Goal: Task Accomplishment & Management: Manage account settings

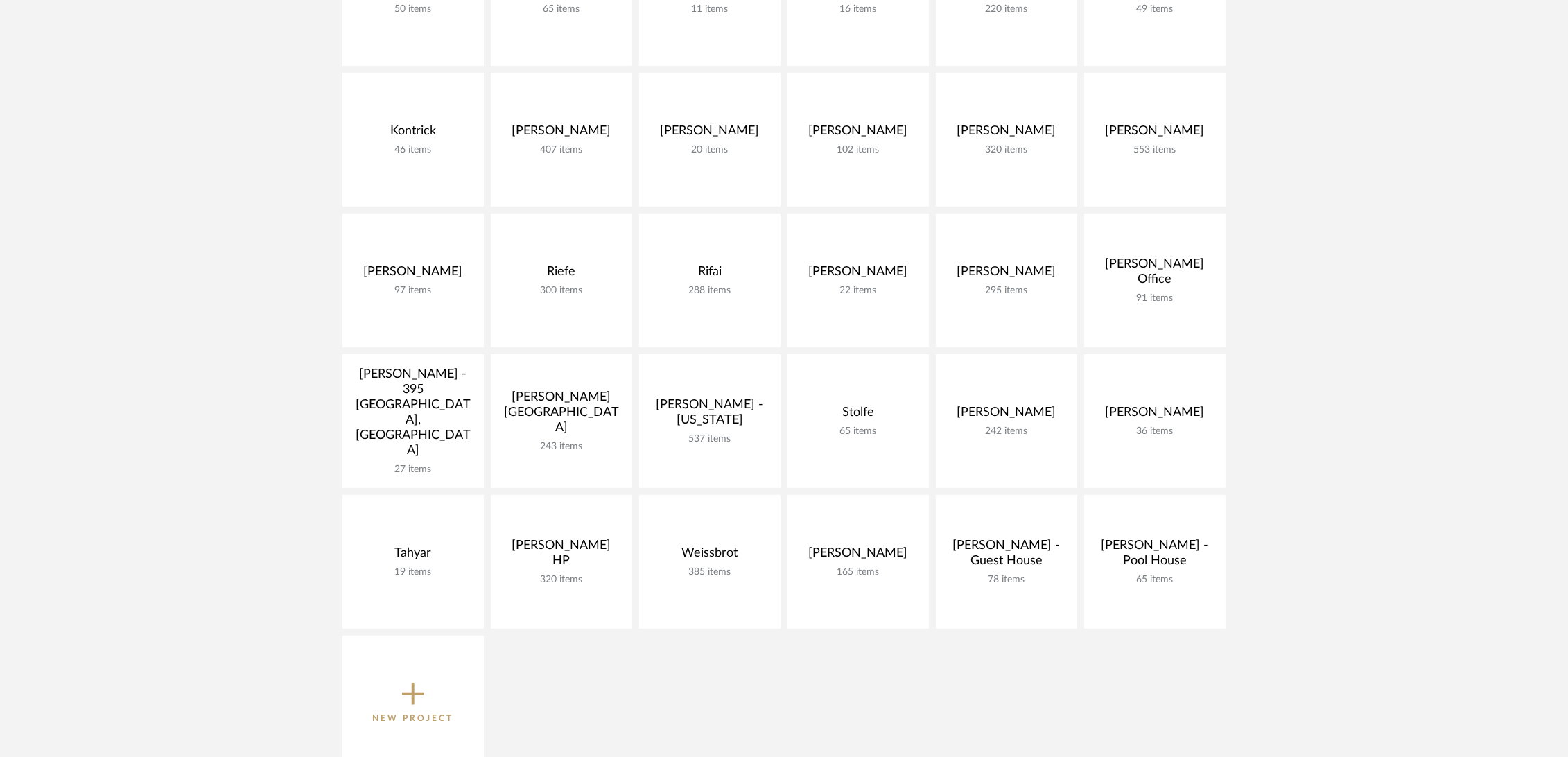
scroll to position [847, 0]
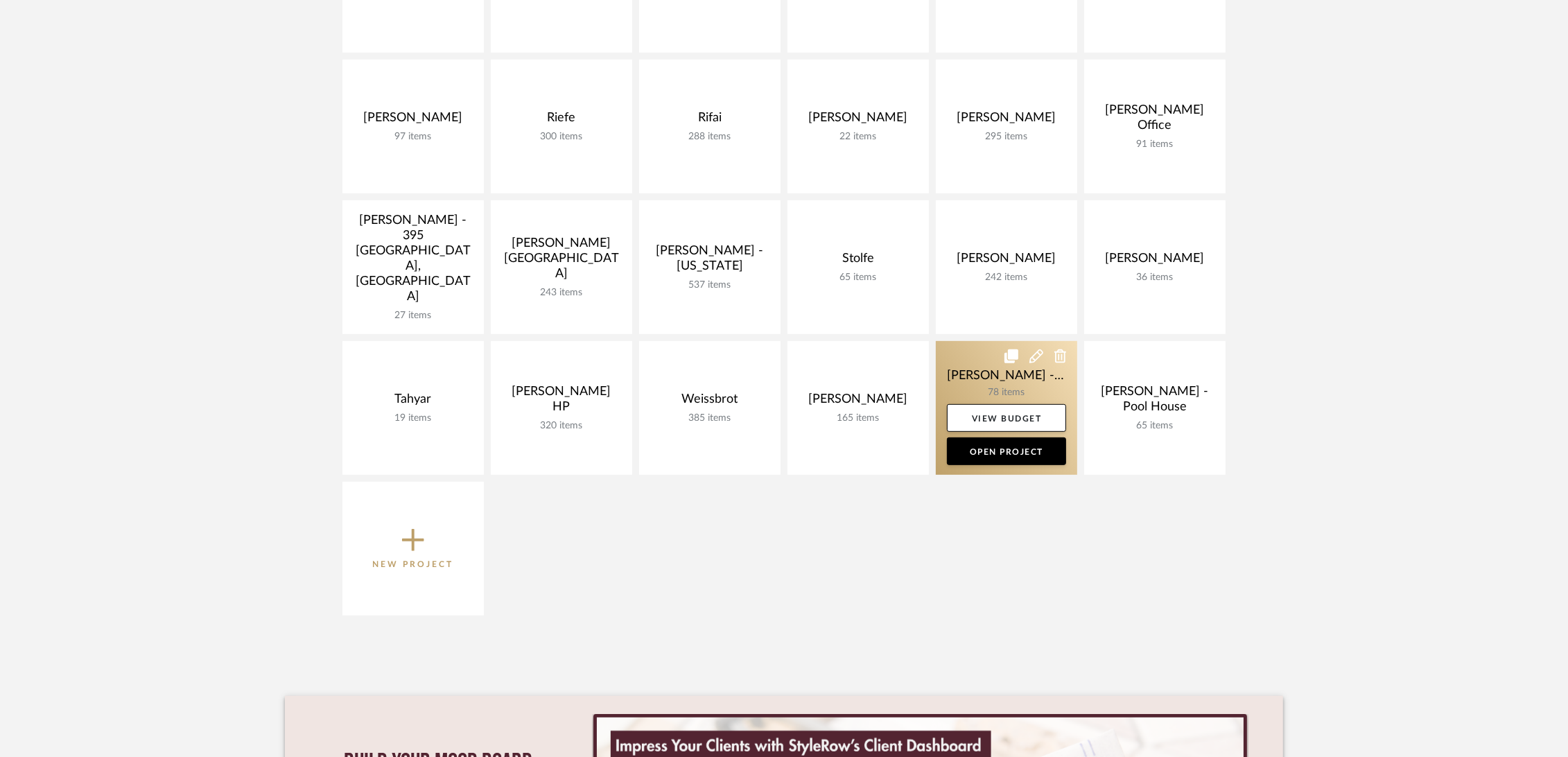
click at [968, 356] on link at bounding box center [1007, 408] width 142 height 134
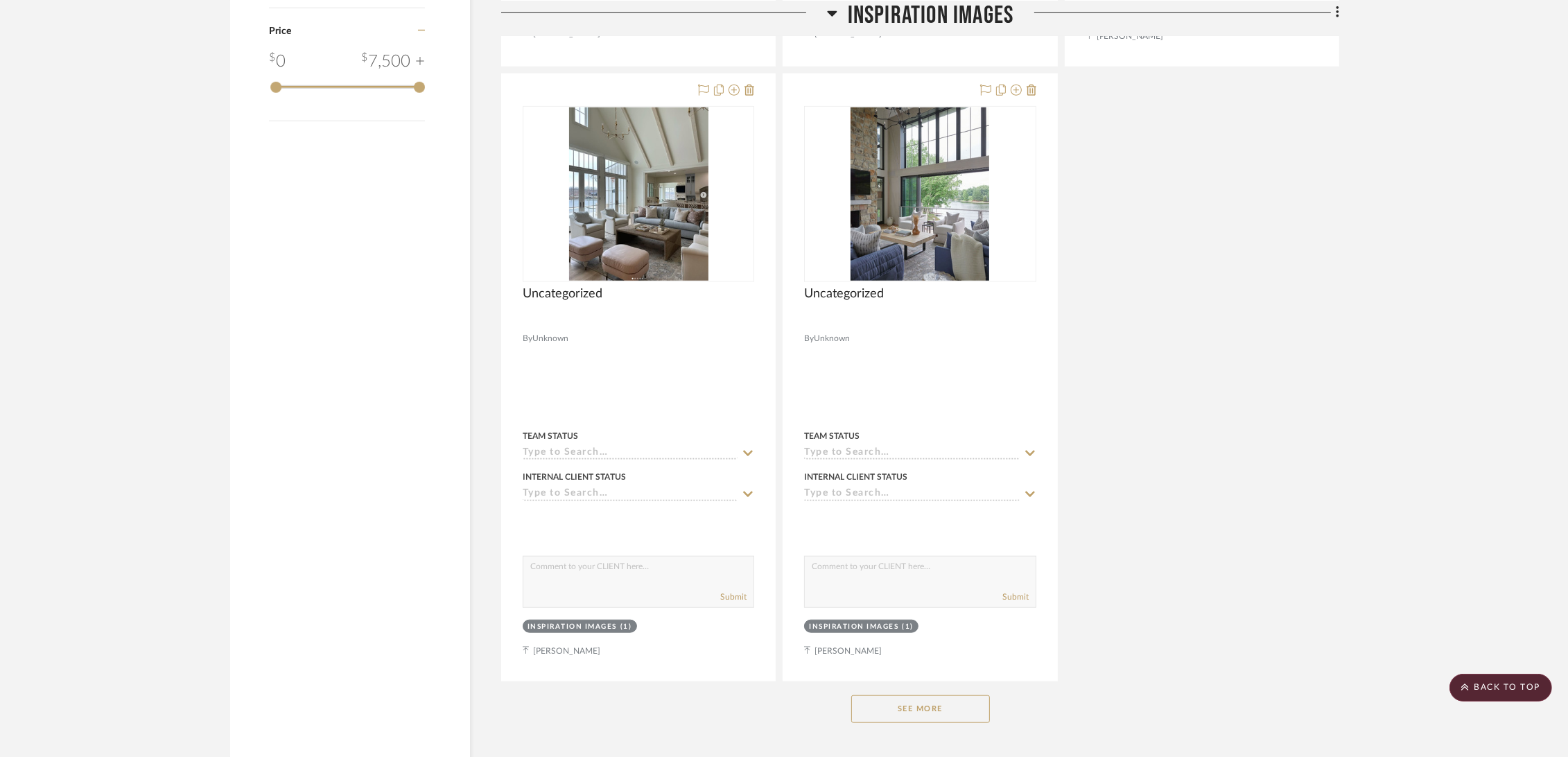
scroll to position [1772, 0]
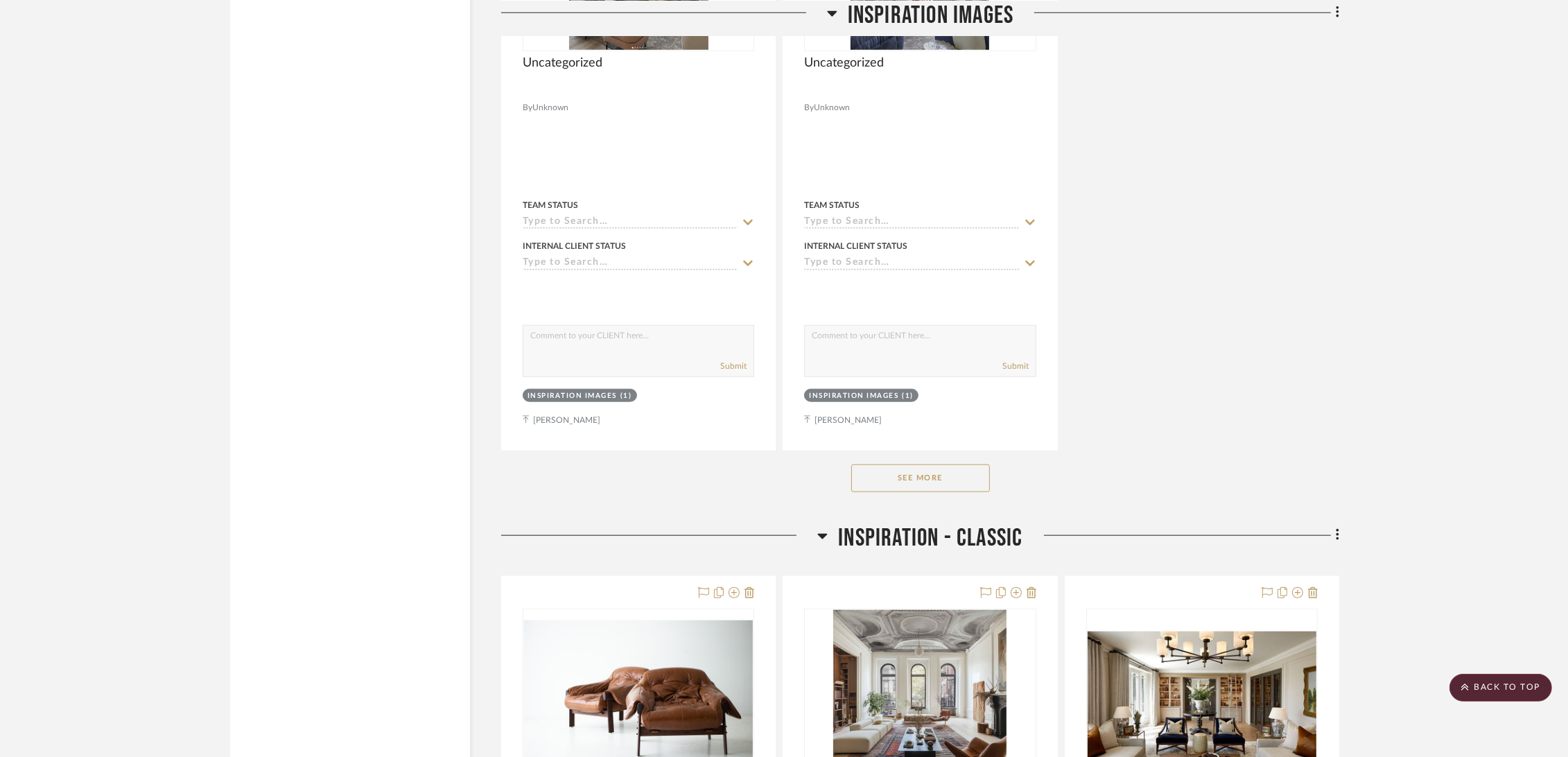
click at [932, 481] on button "See More" at bounding box center [921, 479] width 139 height 28
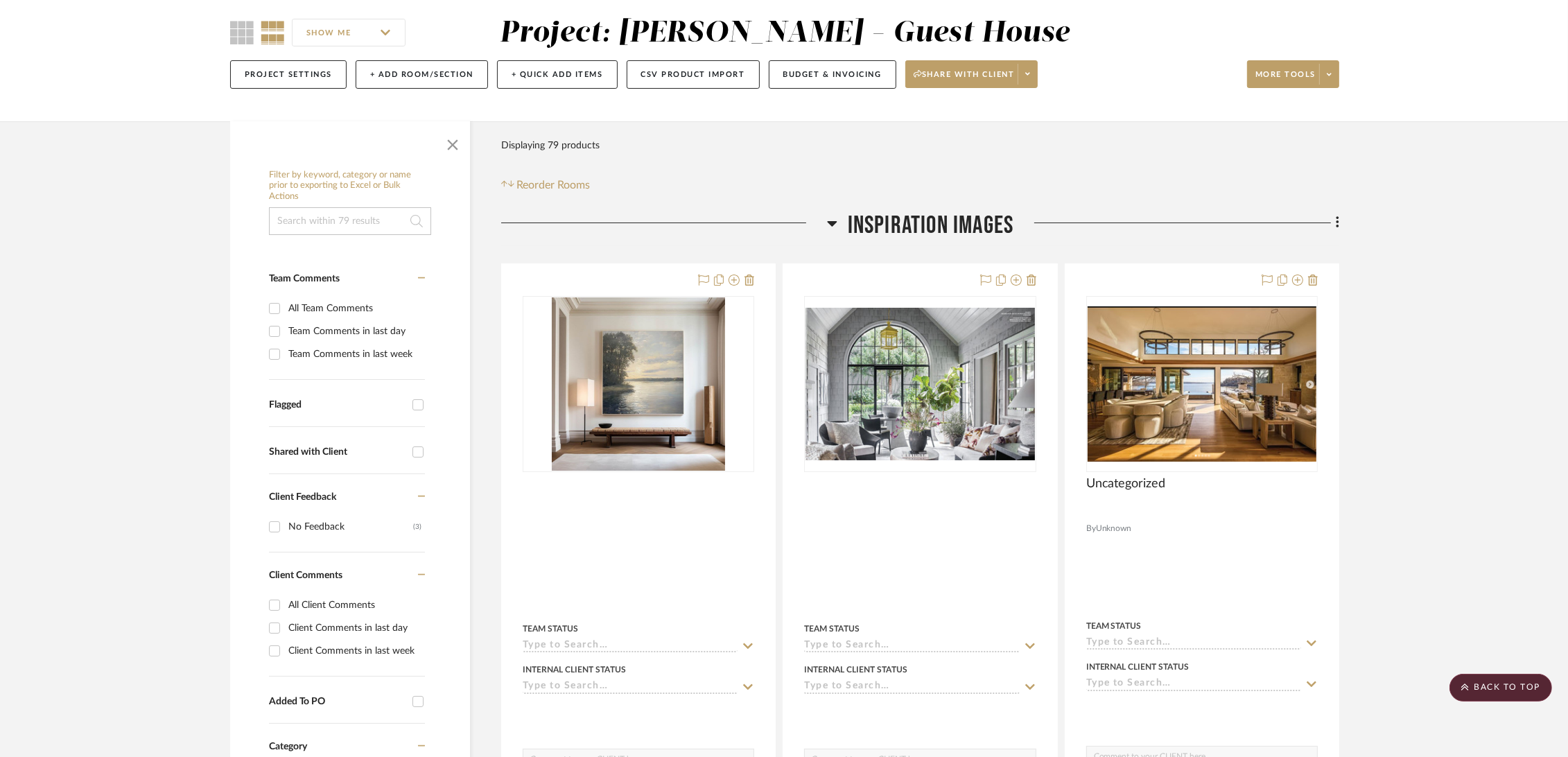
scroll to position [0, 0]
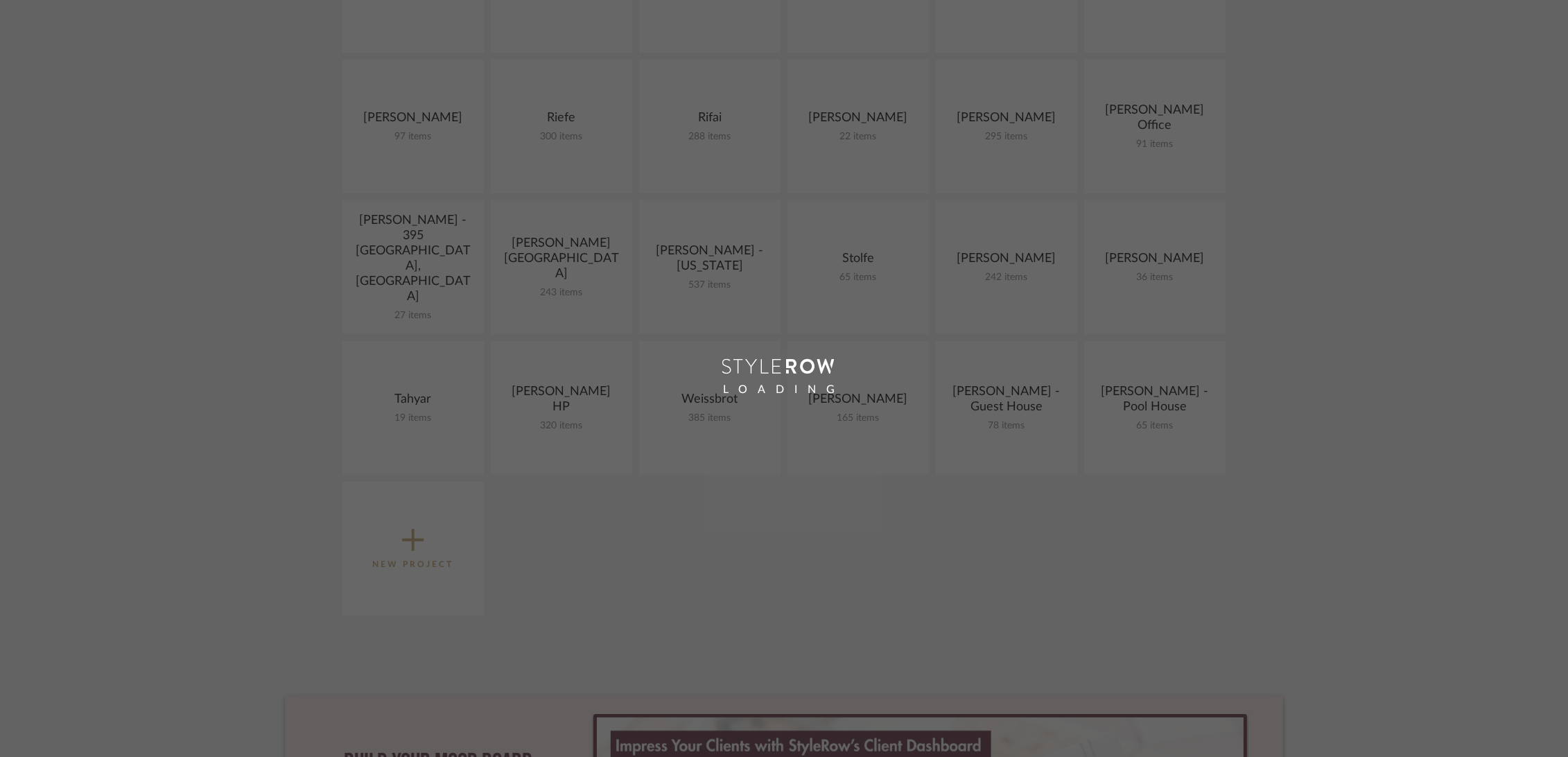
scroll to position [925, 0]
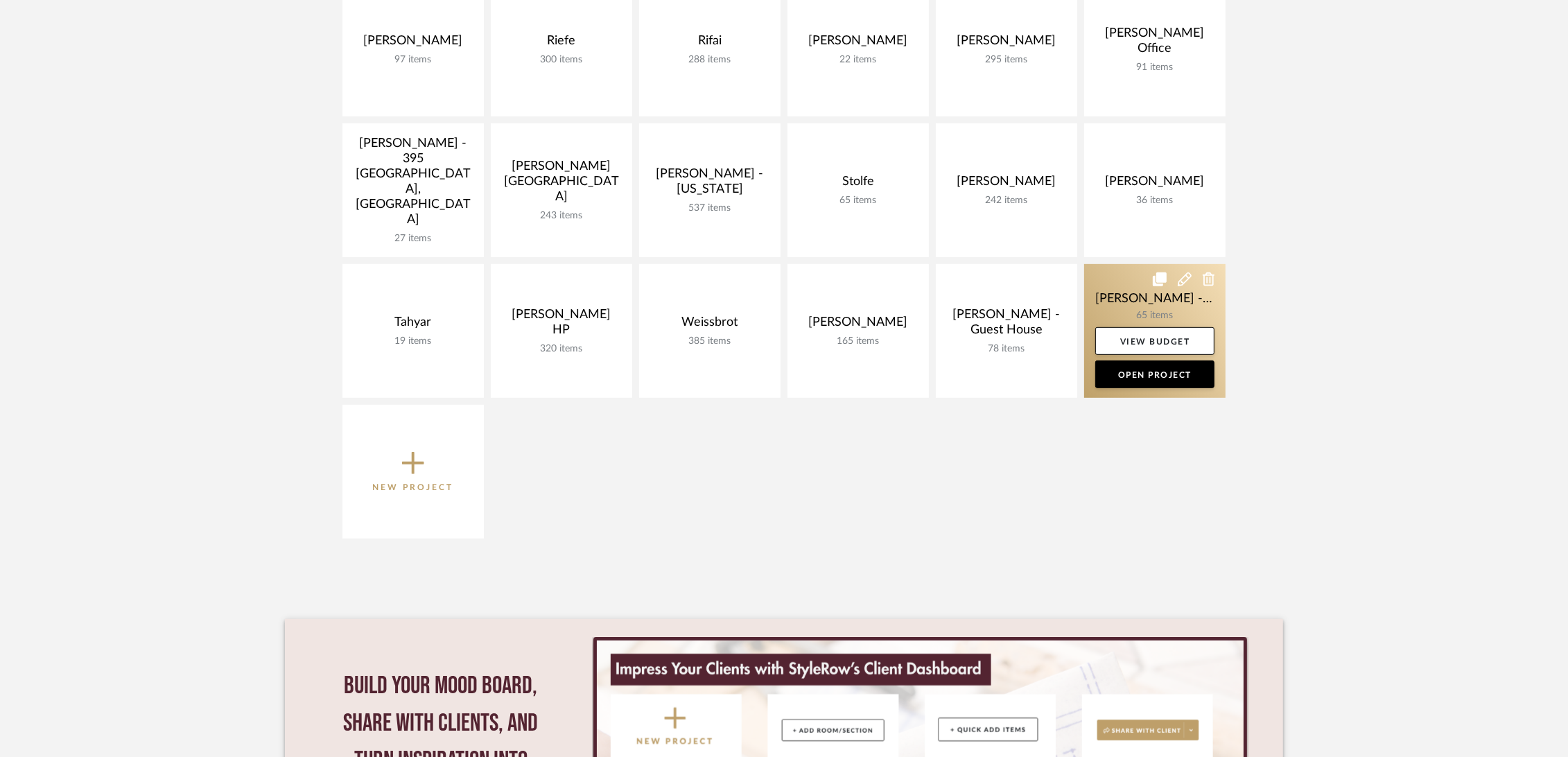
click at [1117, 292] on link at bounding box center [1155, 331] width 142 height 134
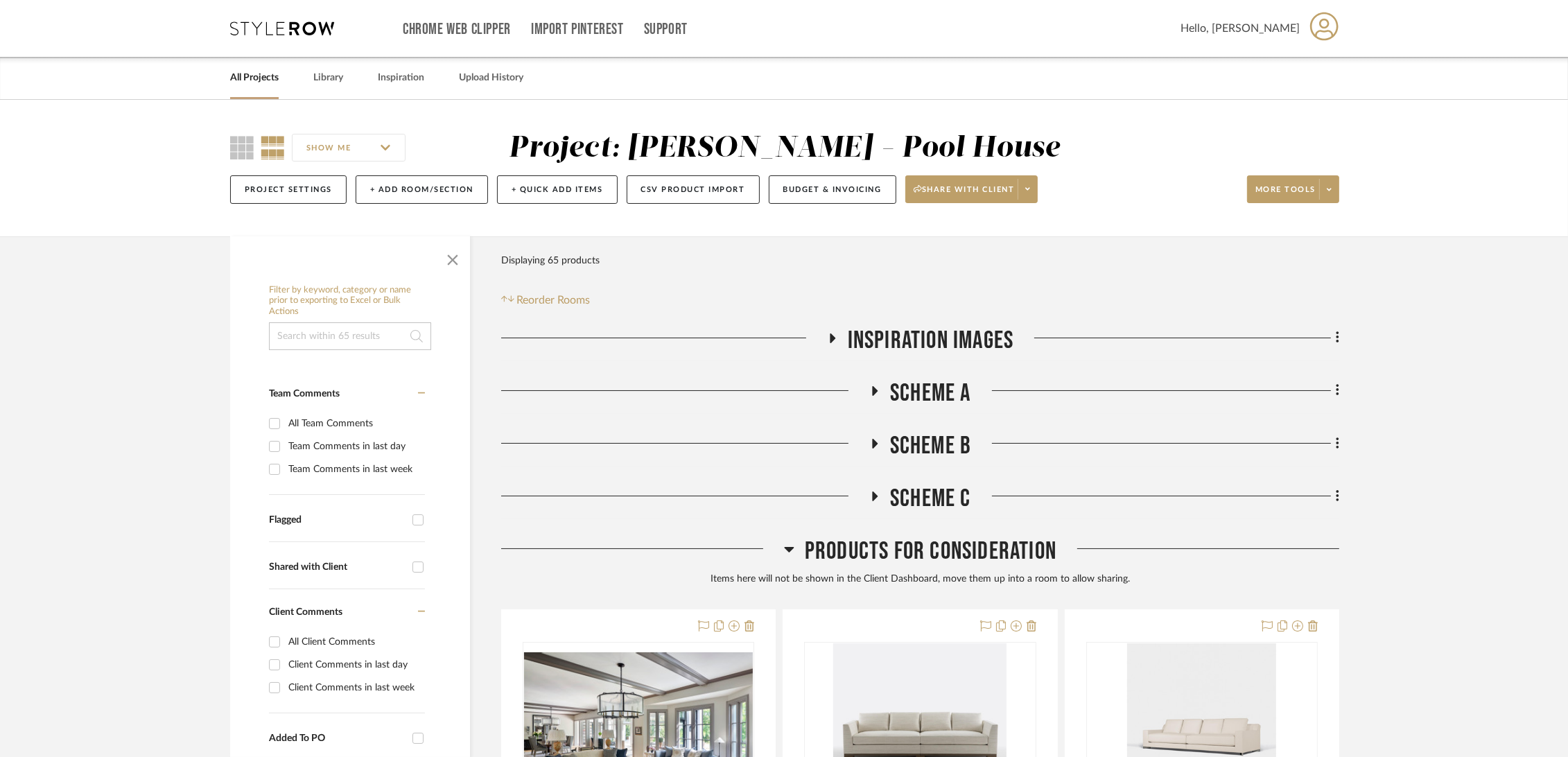
scroll to position [77, 0]
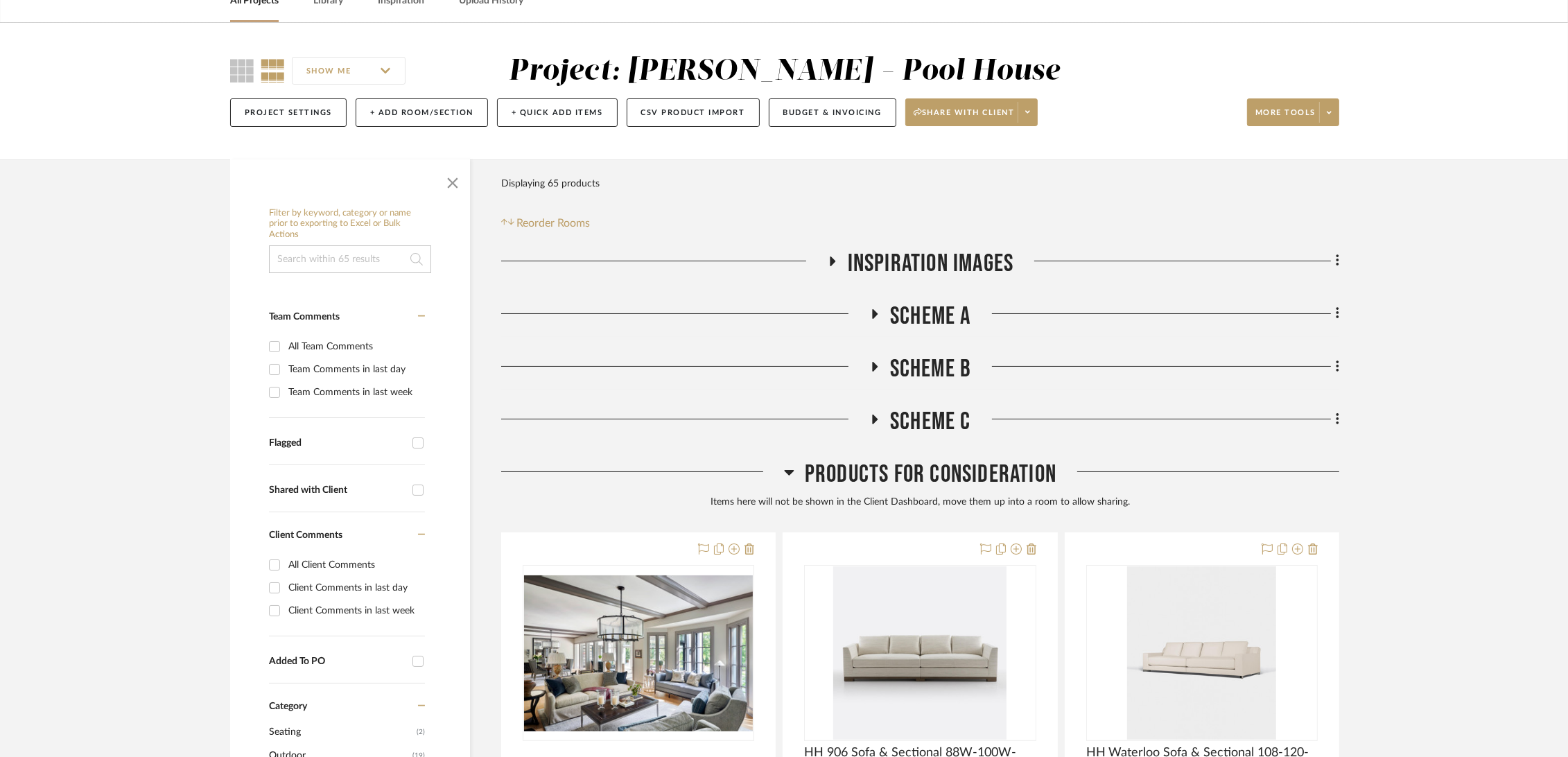
click at [899, 263] on span "Inspiration Images" at bounding box center [930, 264] width 166 height 30
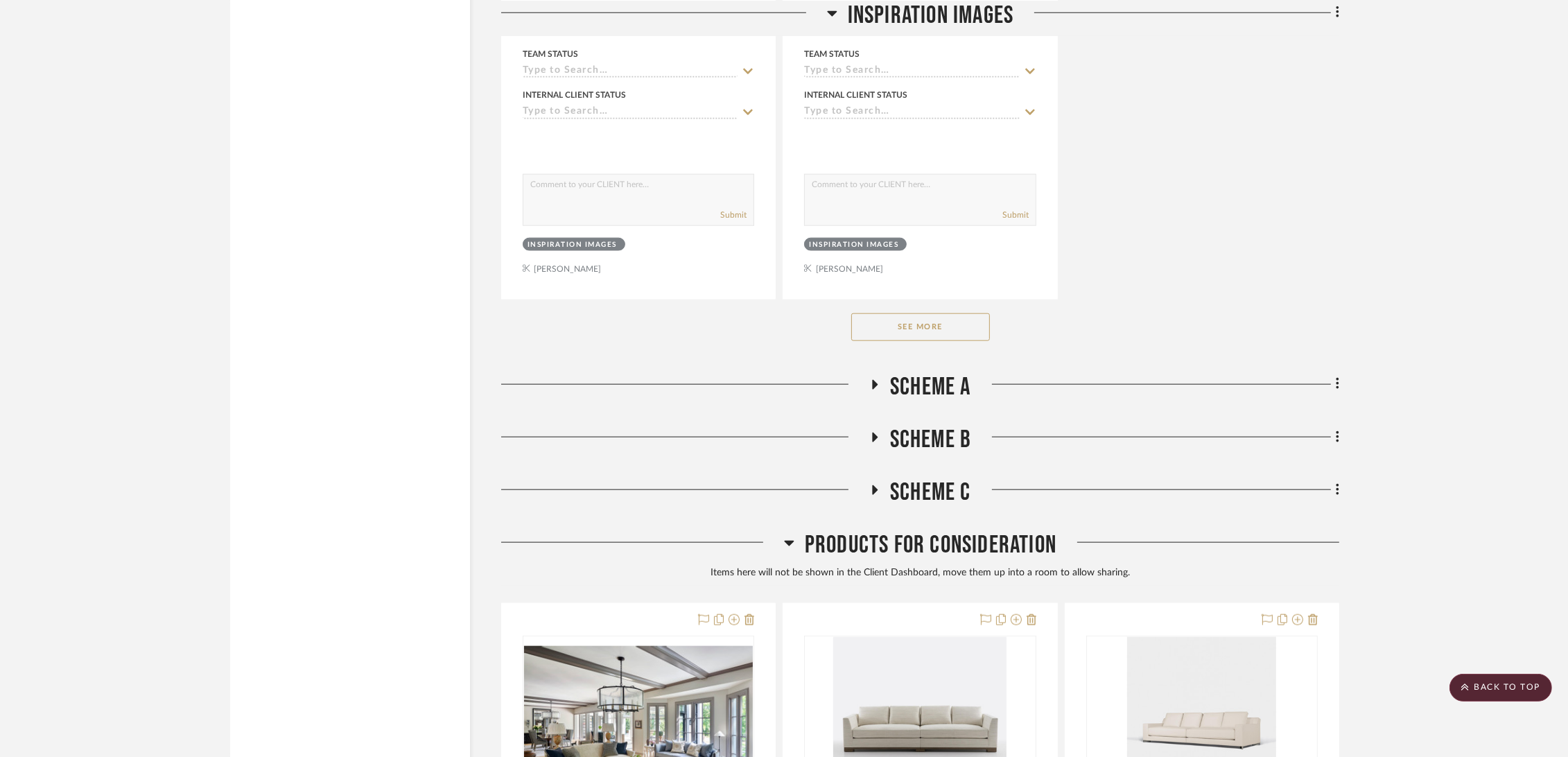
scroll to position [2003, 0]
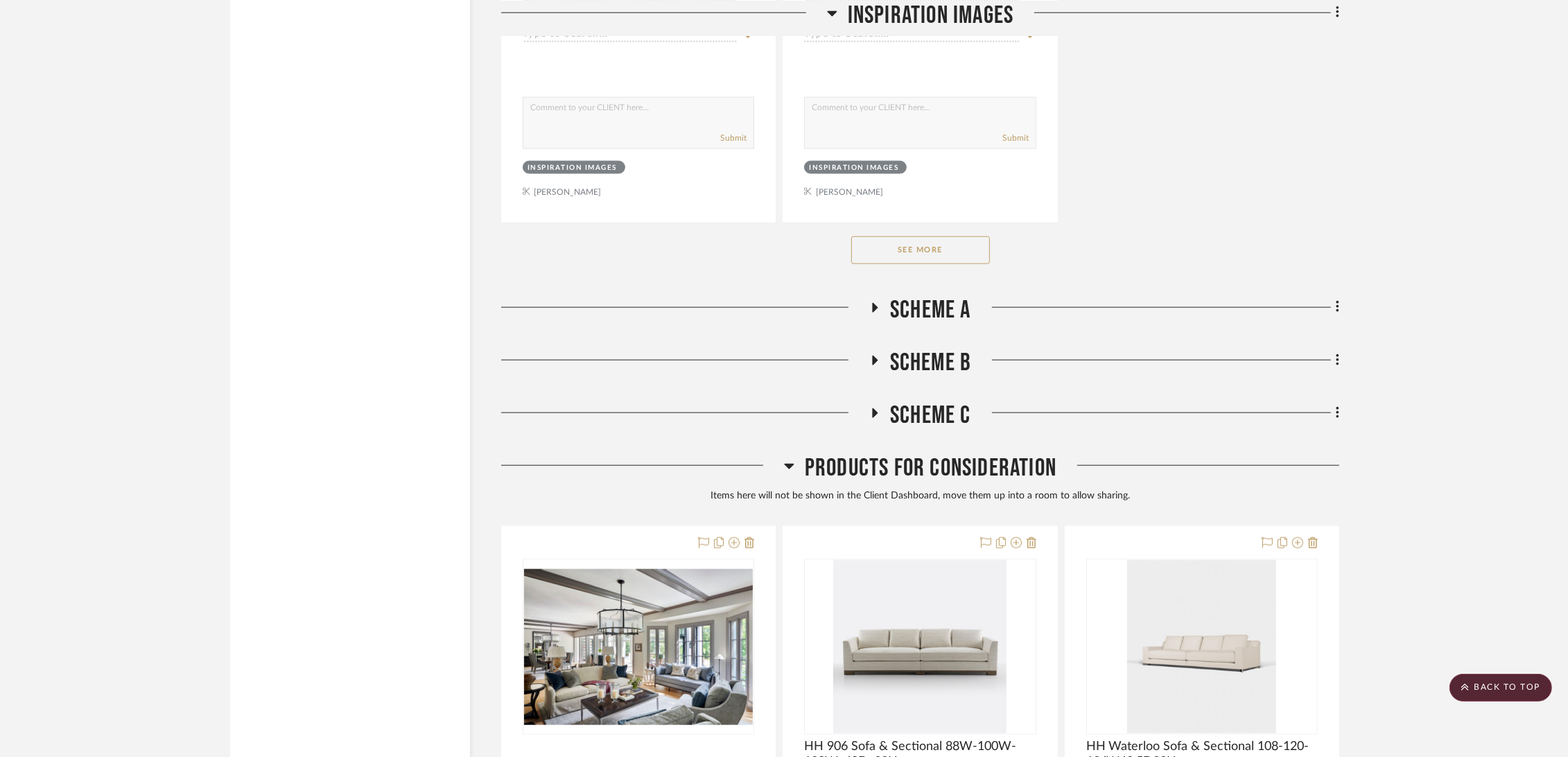
click at [943, 307] on span "Scheme A" at bounding box center [930, 310] width 81 height 30
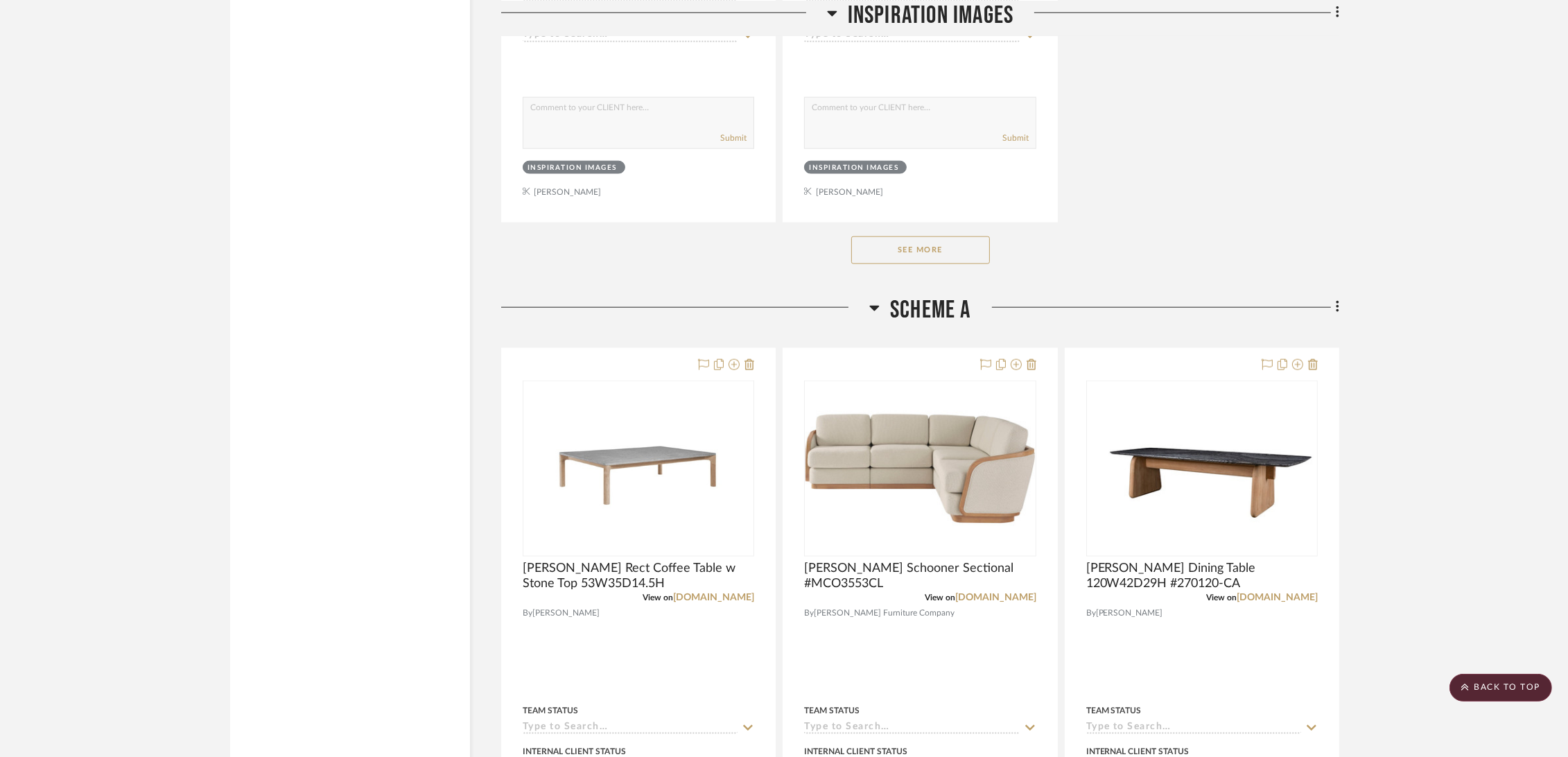
click at [943, 307] on span "Scheme A" at bounding box center [930, 310] width 81 height 30
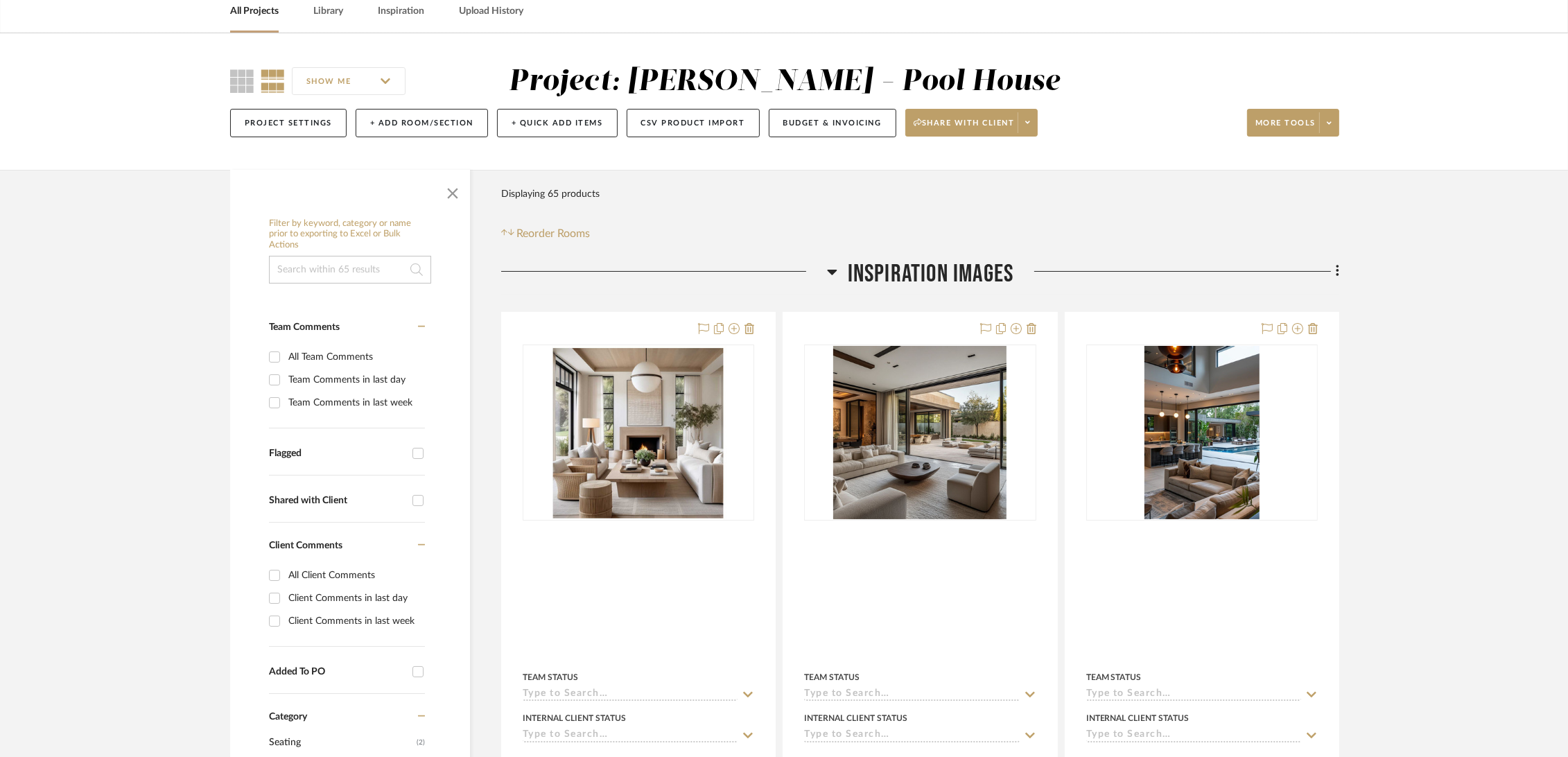
scroll to position [0, 0]
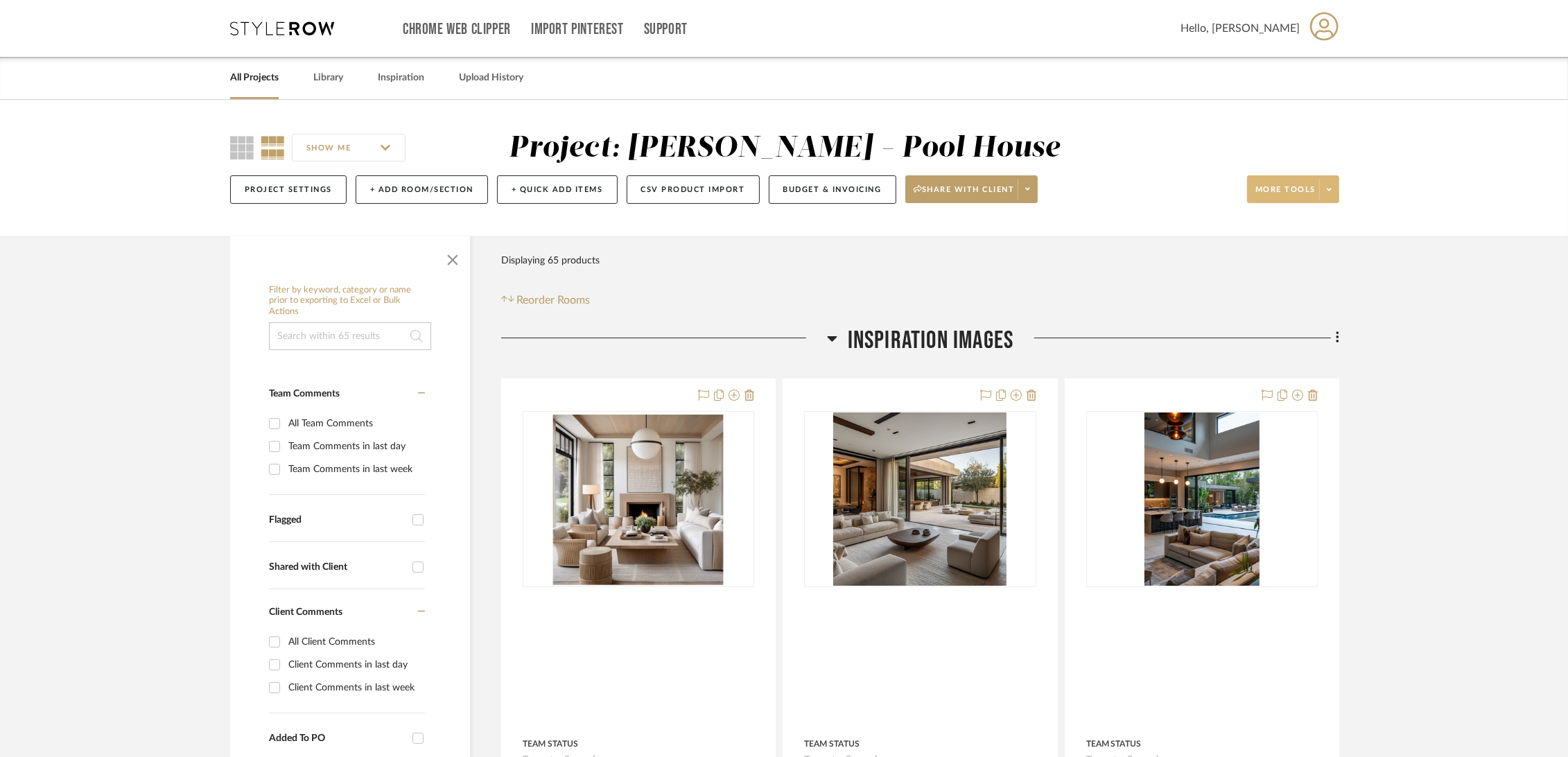
click at [1297, 184] on button "More tools" at bounding box center [1293, 189] width 92 height 28
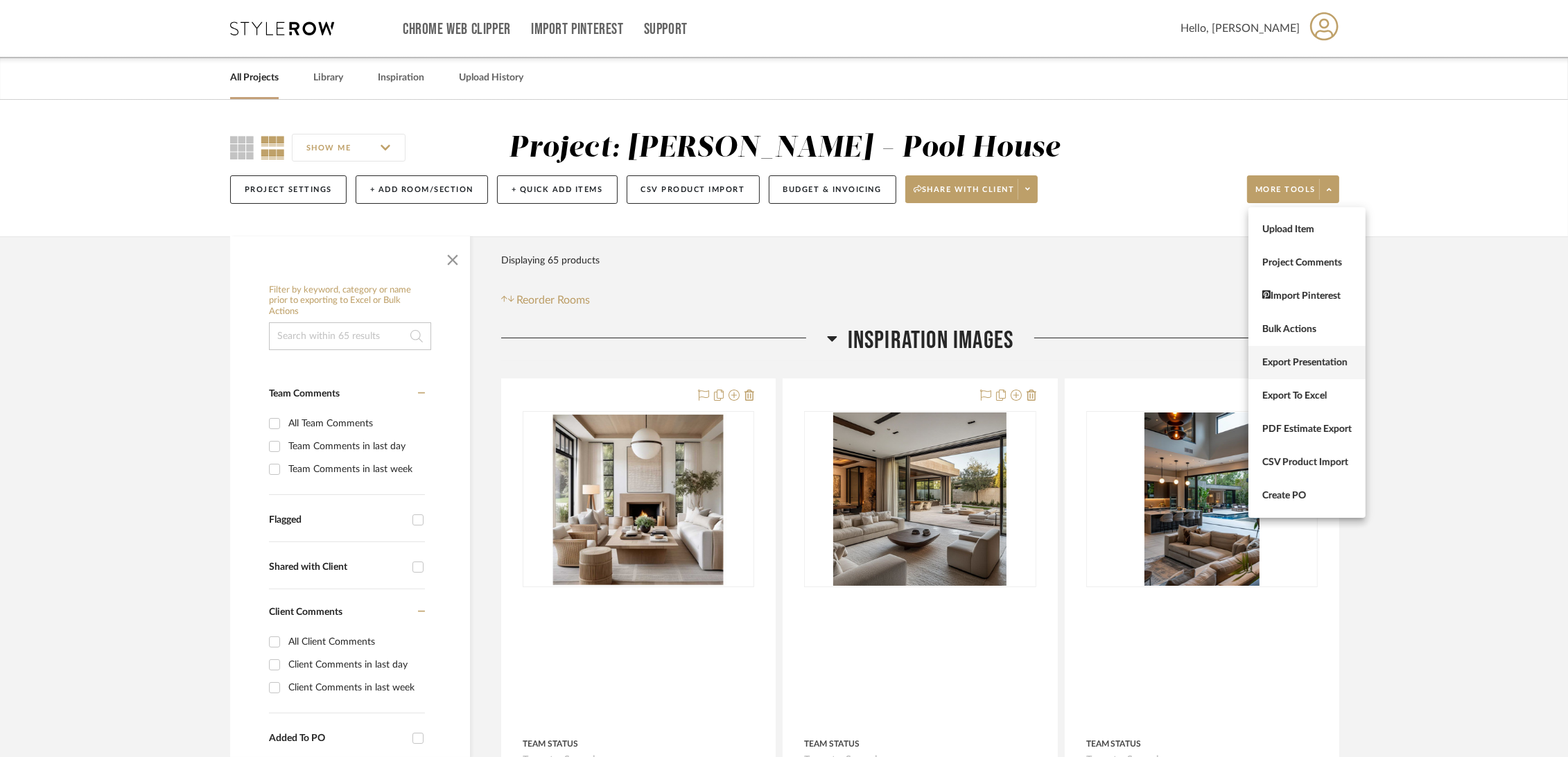
click at [1300, 359] on span "Export Presentation" at bounding box center [1307, 362] width 90 height 12
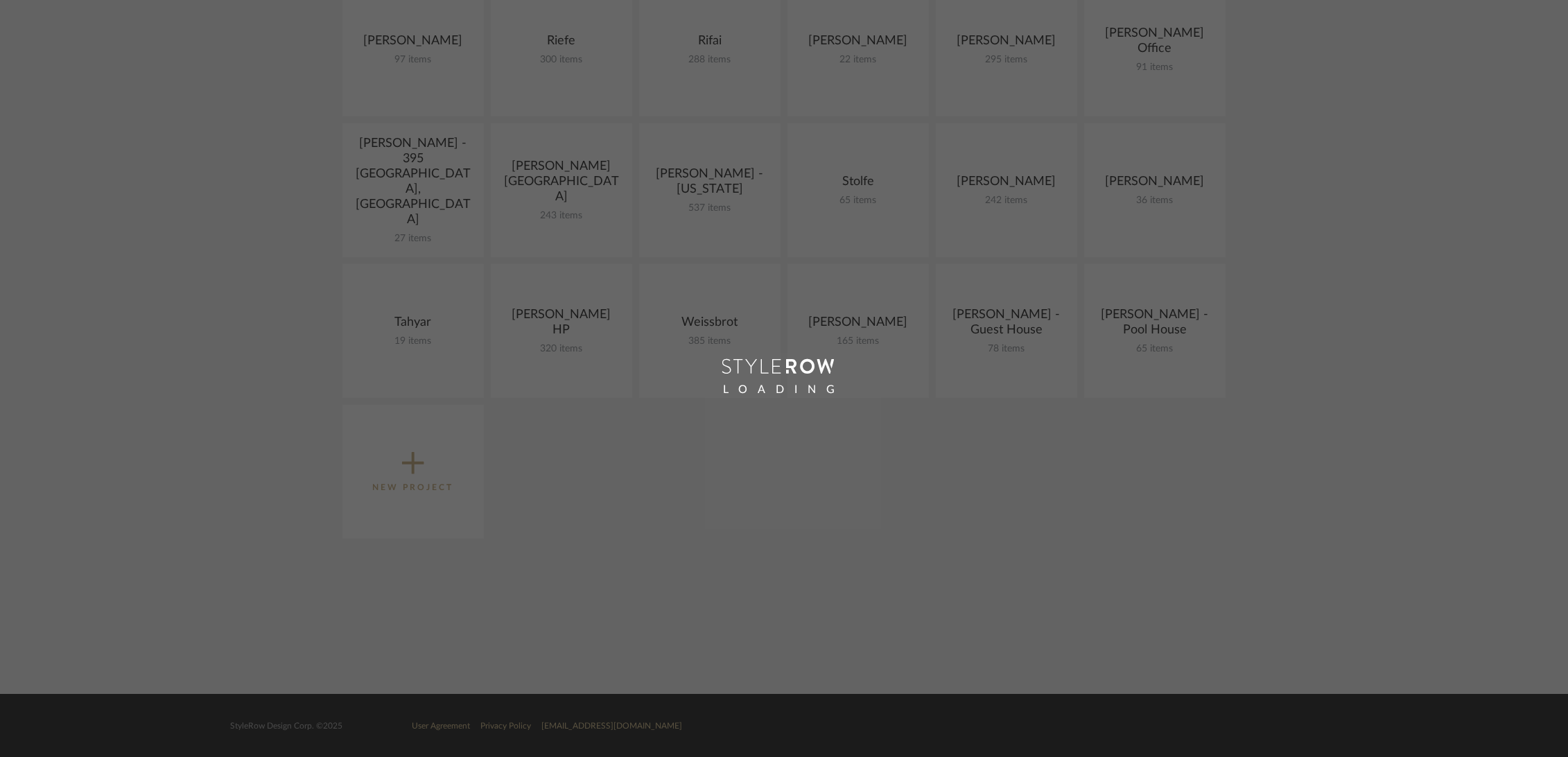
scroll to position [925, 0]
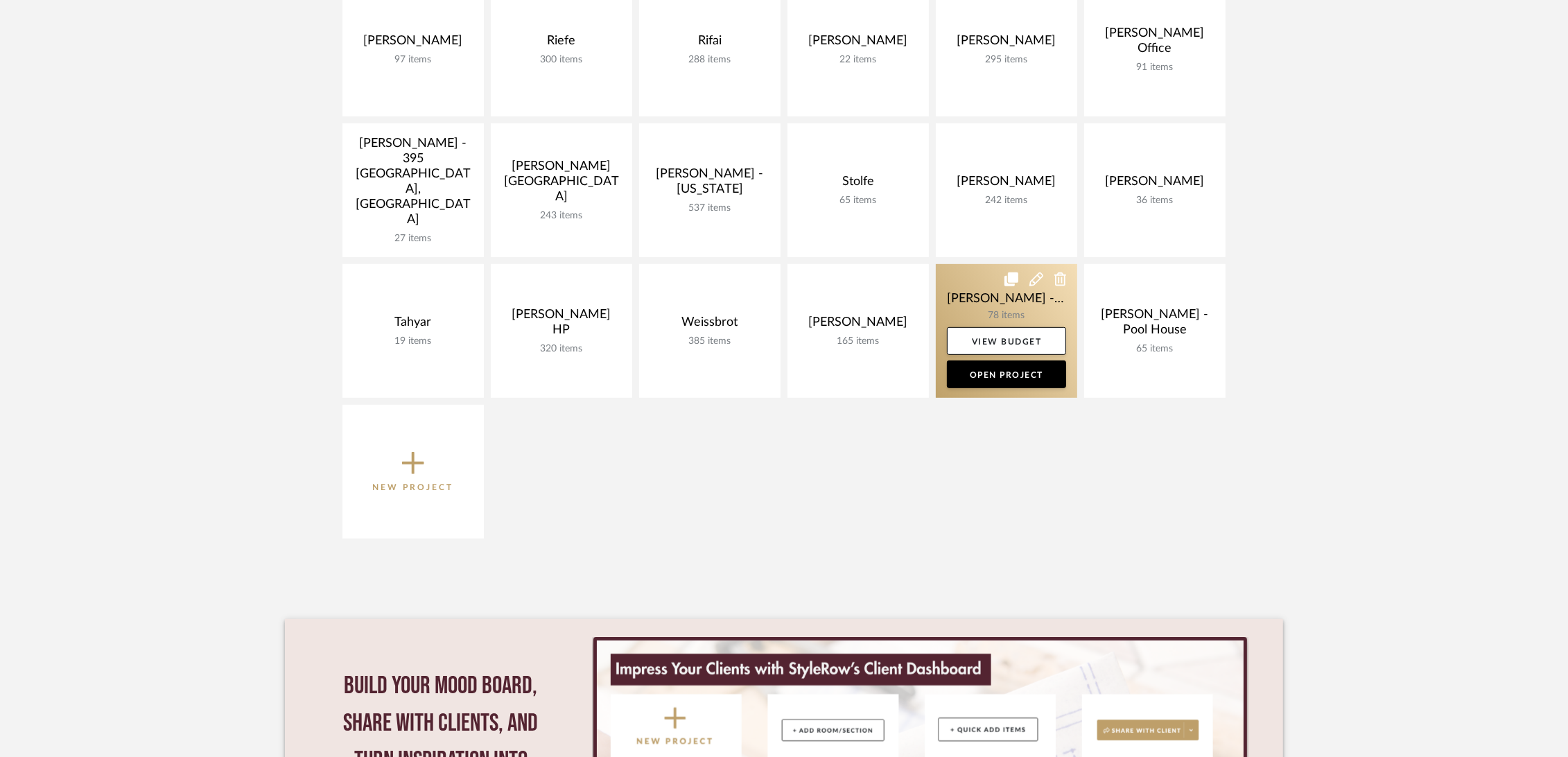
click at [970, 282] on link at bounding box center [1007, 331] width 142 height 134
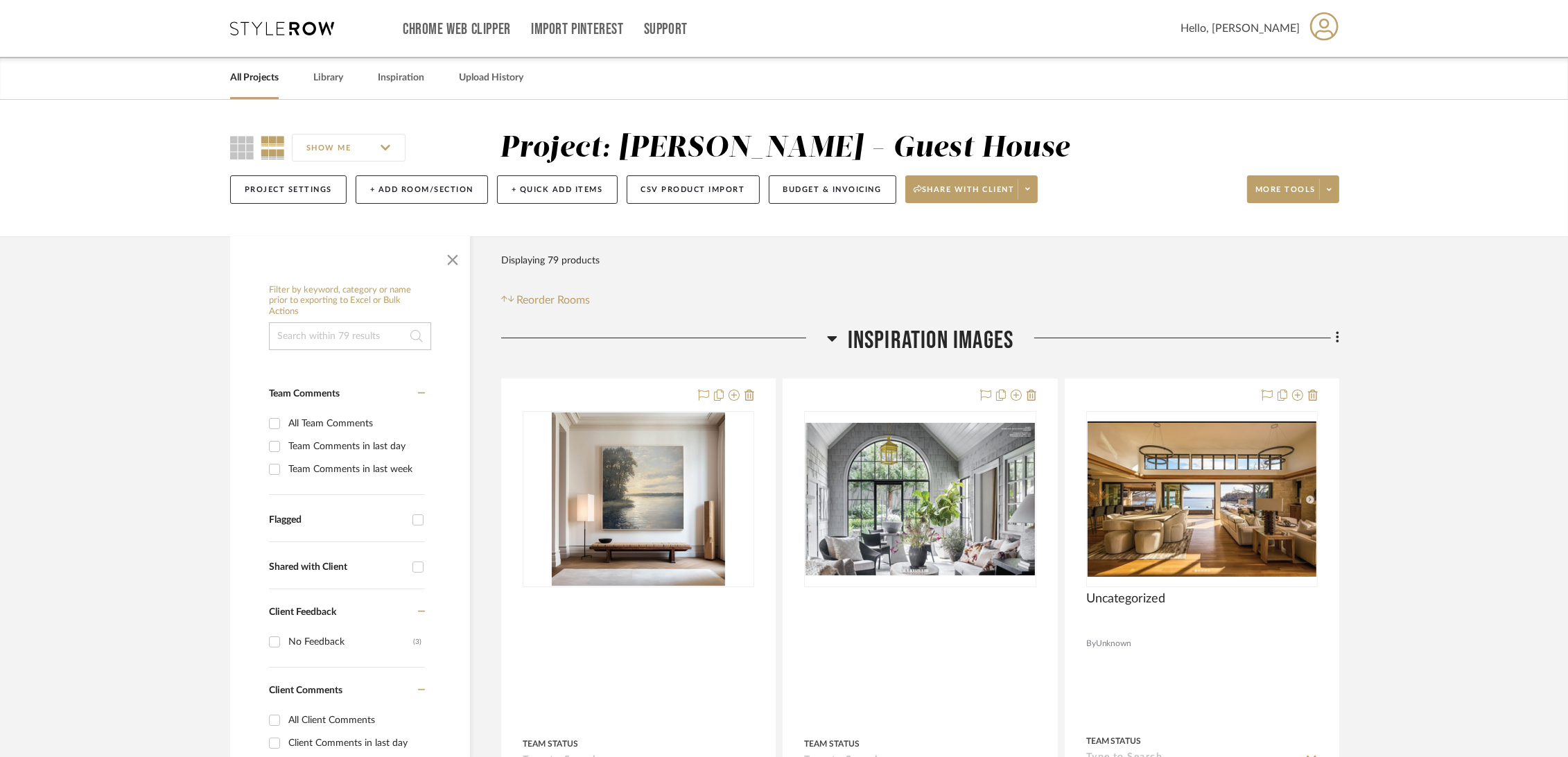
click at [1328, 189] on icon at bounding box center [1329, 189] width 5 height 8
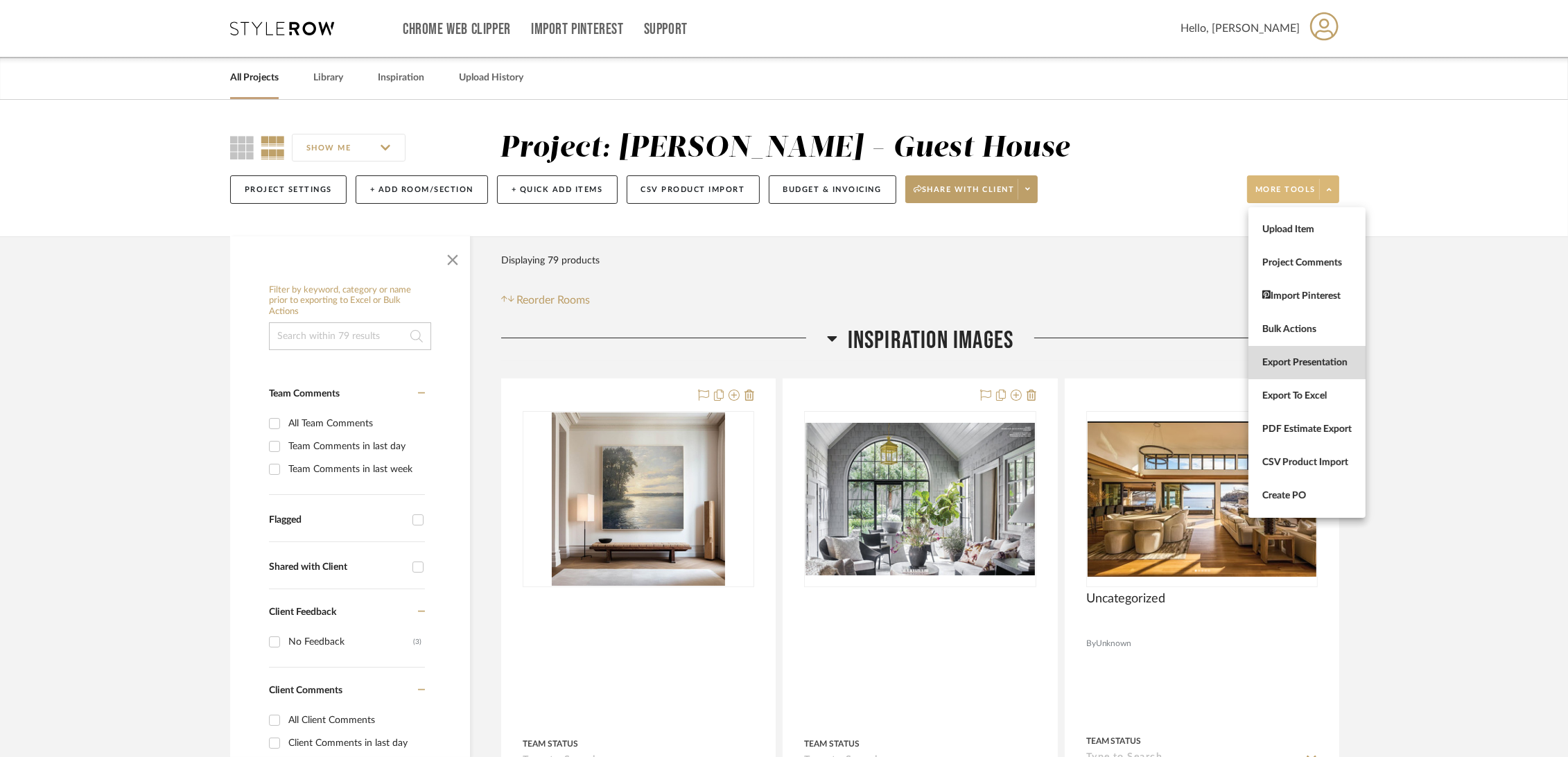
click at [1315, 364] on span "Export Presentation" at bounding box center [1307, 362] width 90 height 12
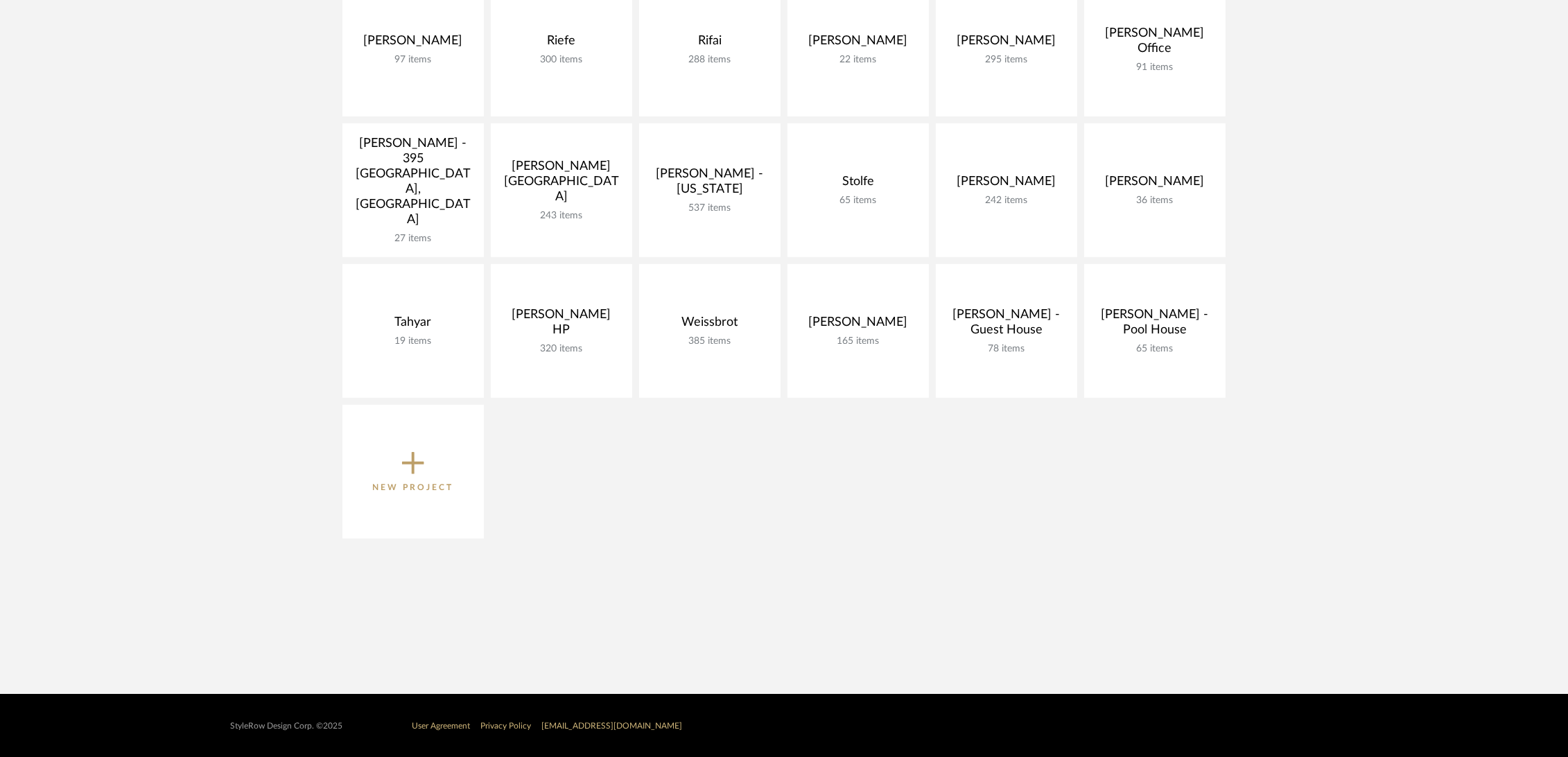
scroll to position [925, 0]
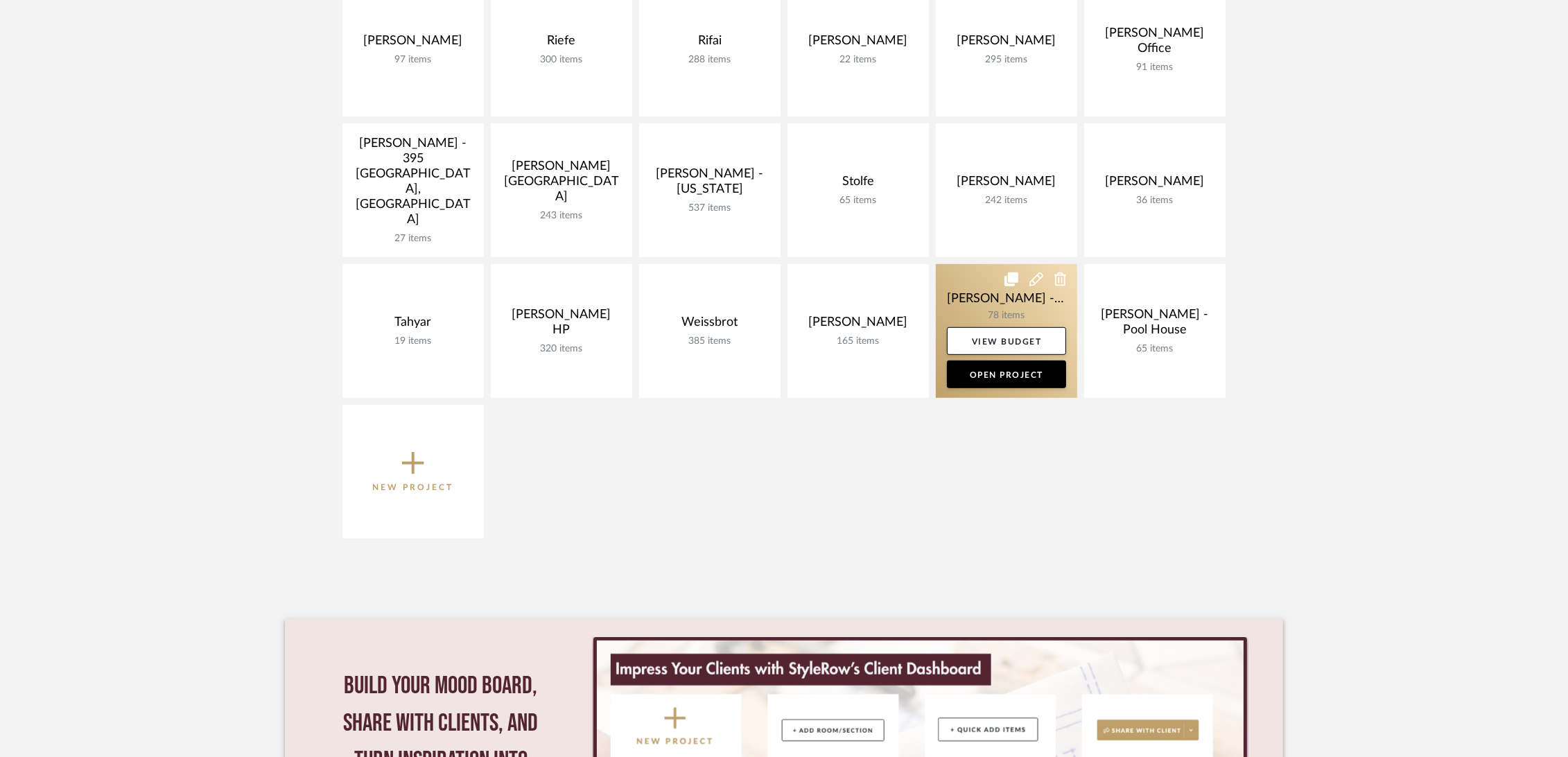
click at [973, 294] on link at bounding box center [1007, 331] width 142 height 134
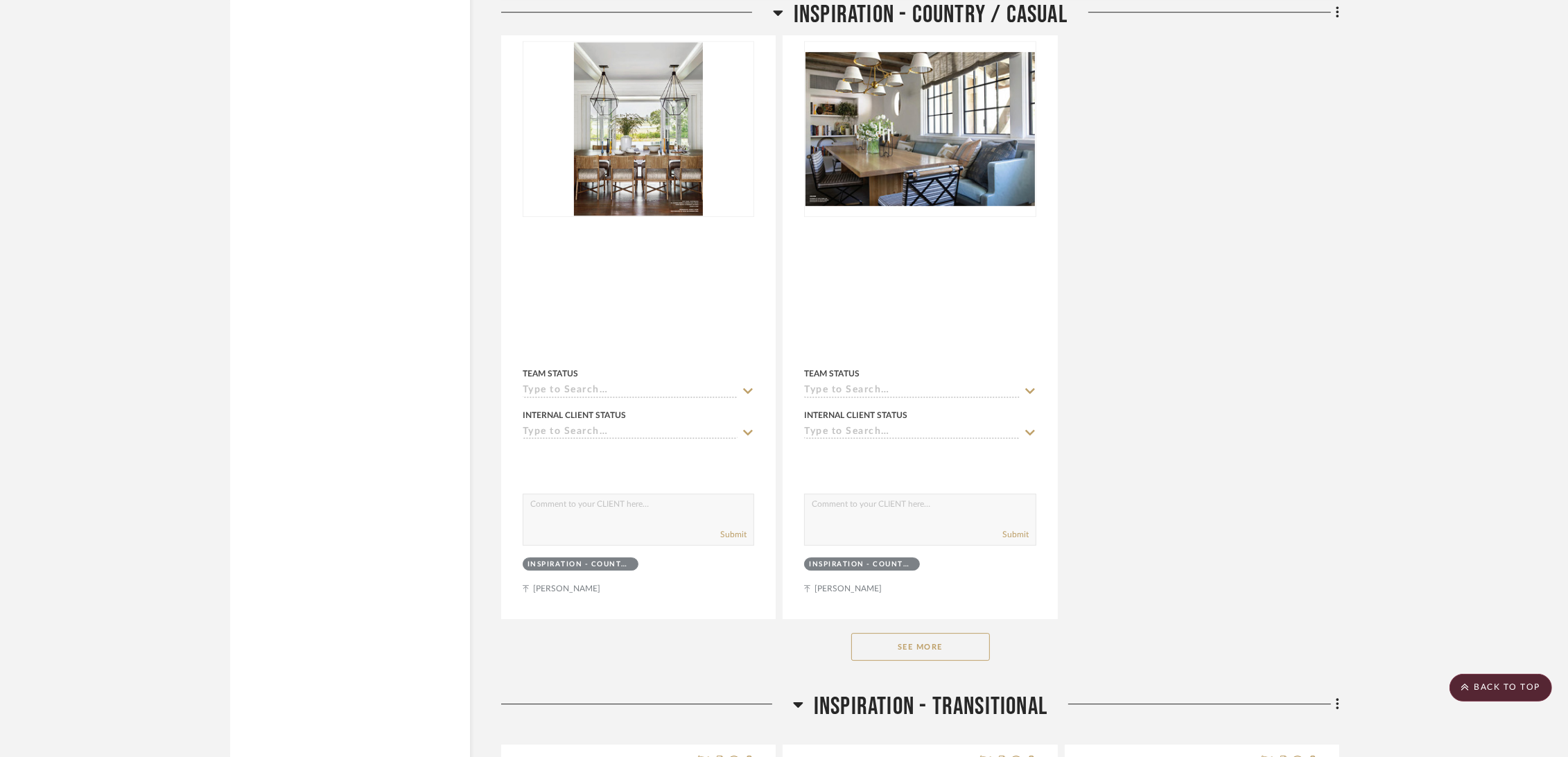
scroll to position [5933, 0]
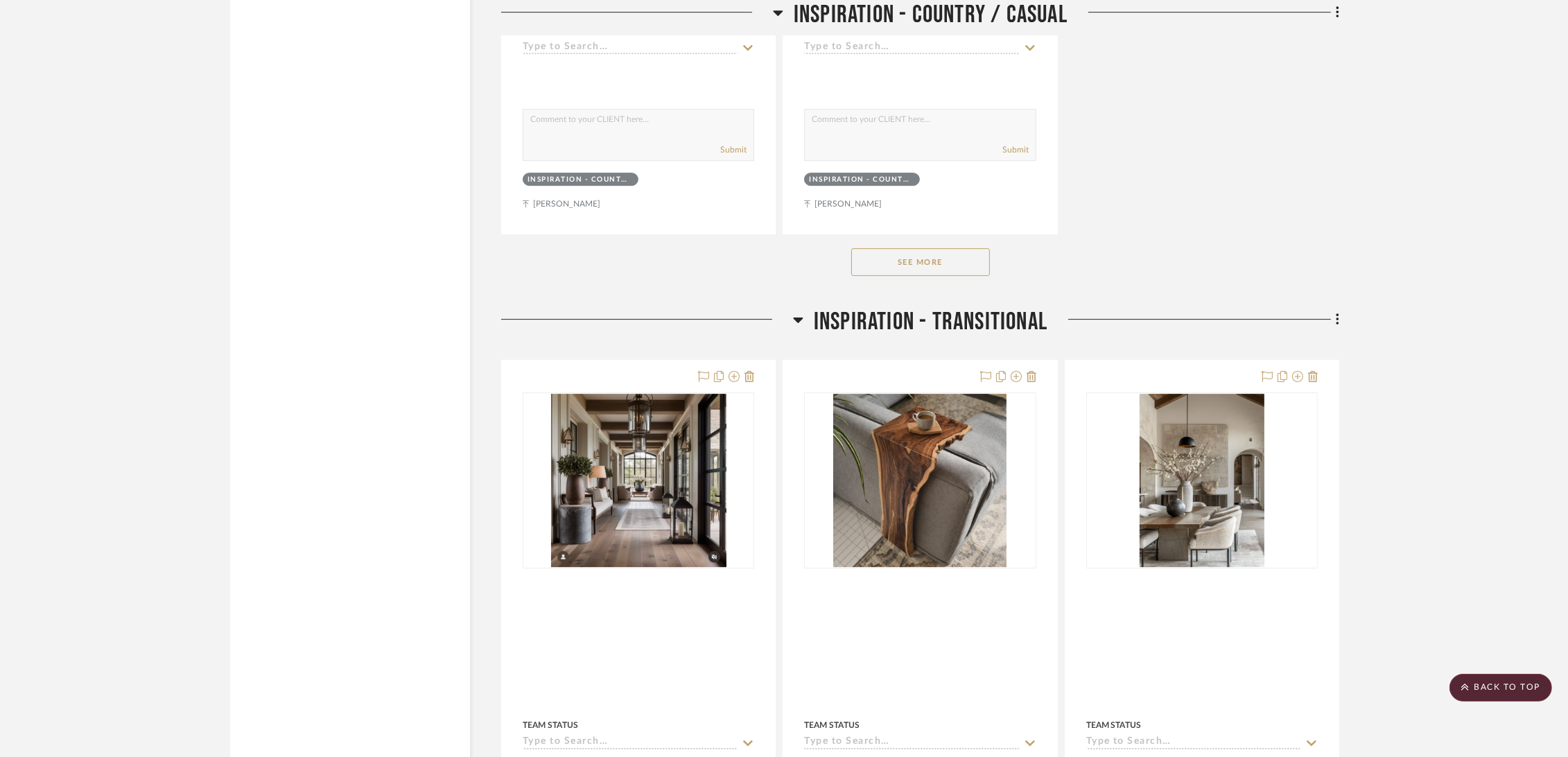
click at [888, 271] on button "See More" at bounding box center [921, 262] width 139 height 28
click at [928, 268] on button "See Less" at bounding box center [921, 262] width 139 height 28
click at [933, 268] on button "See More" at bounding box center [921, 262] width 139 height 28
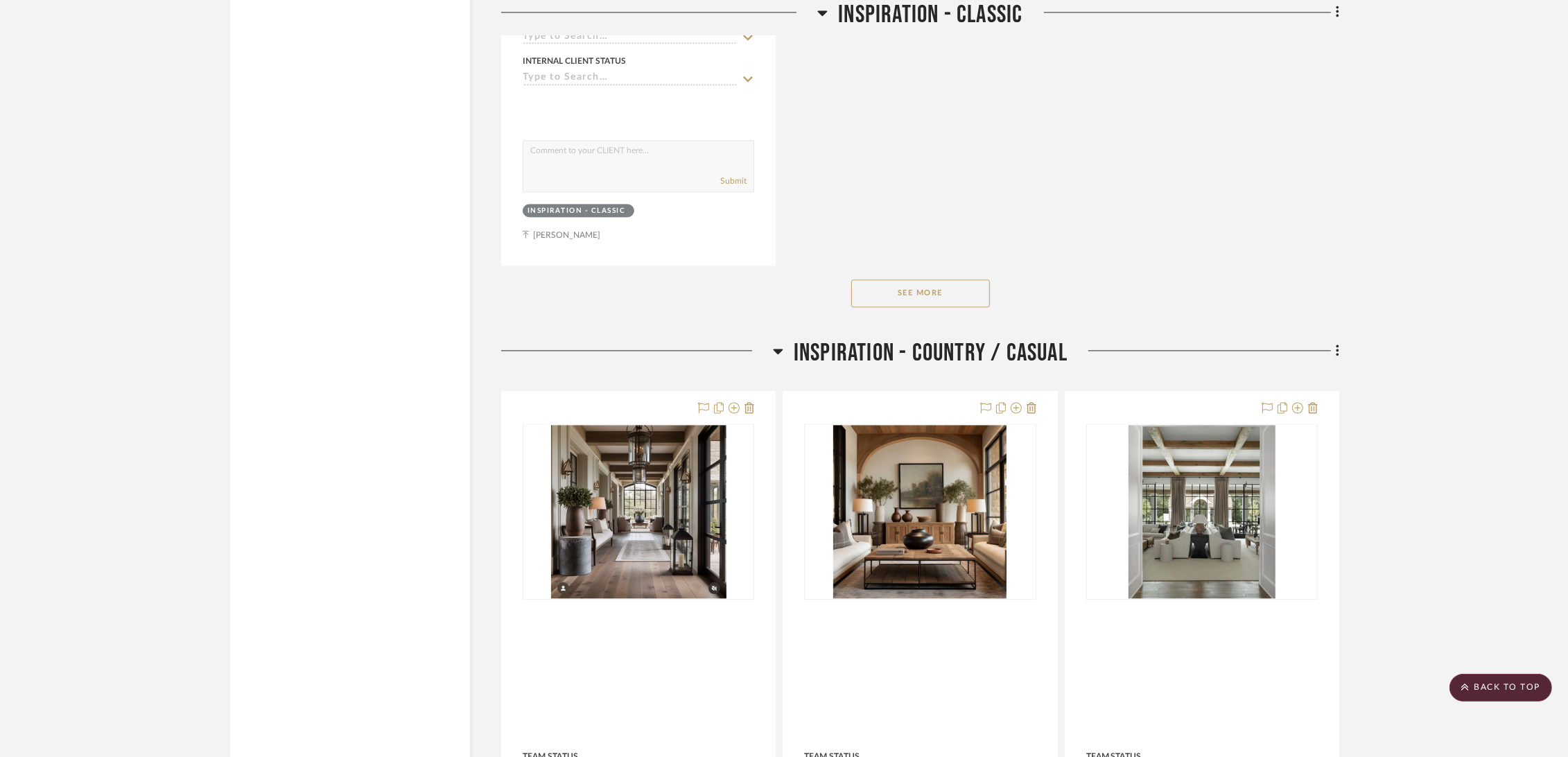
scroll to position [3699, 0]
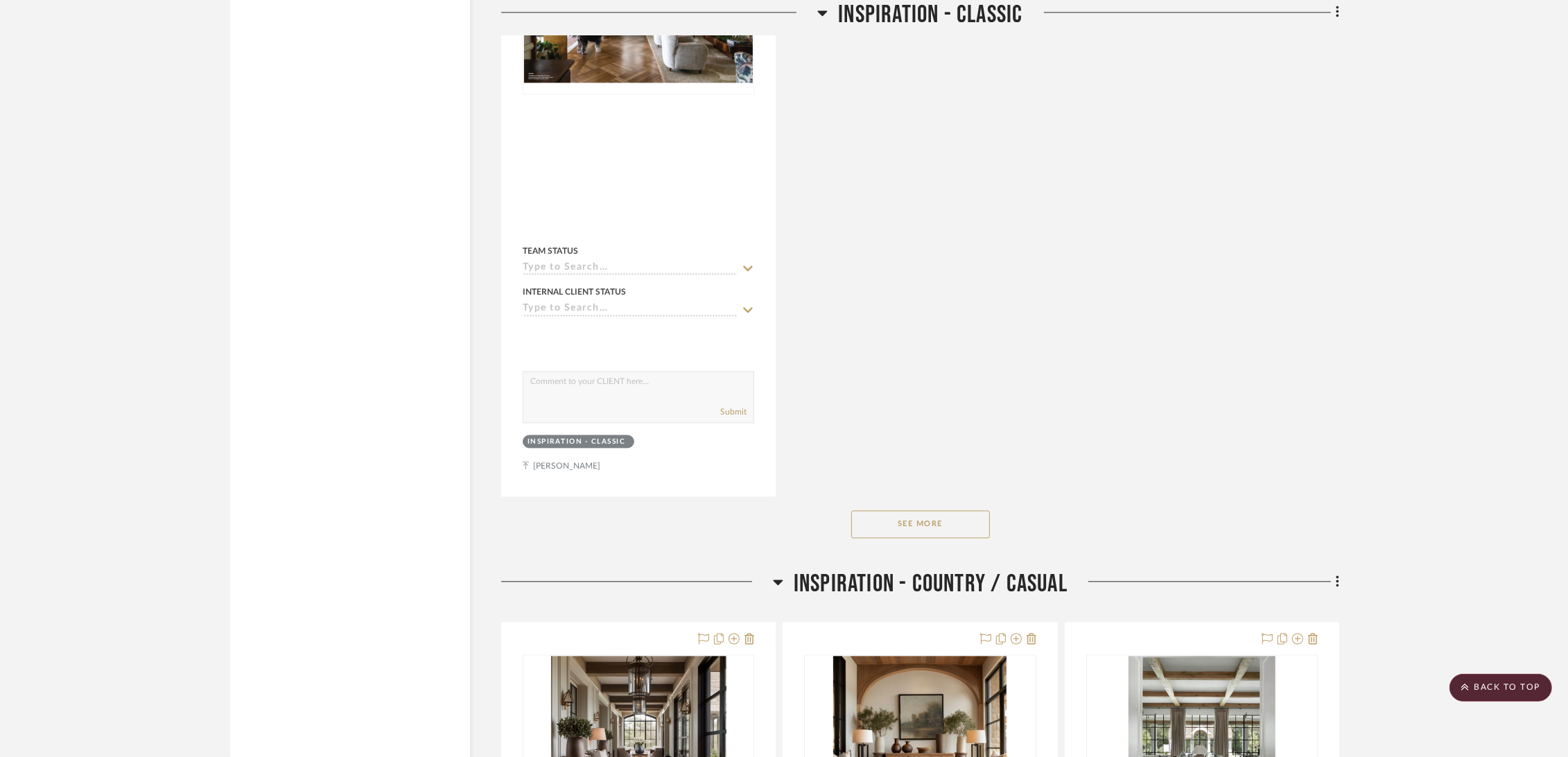
click at [923, 523] on button "See More" at bounding box center [921, 524] width 139 height 28
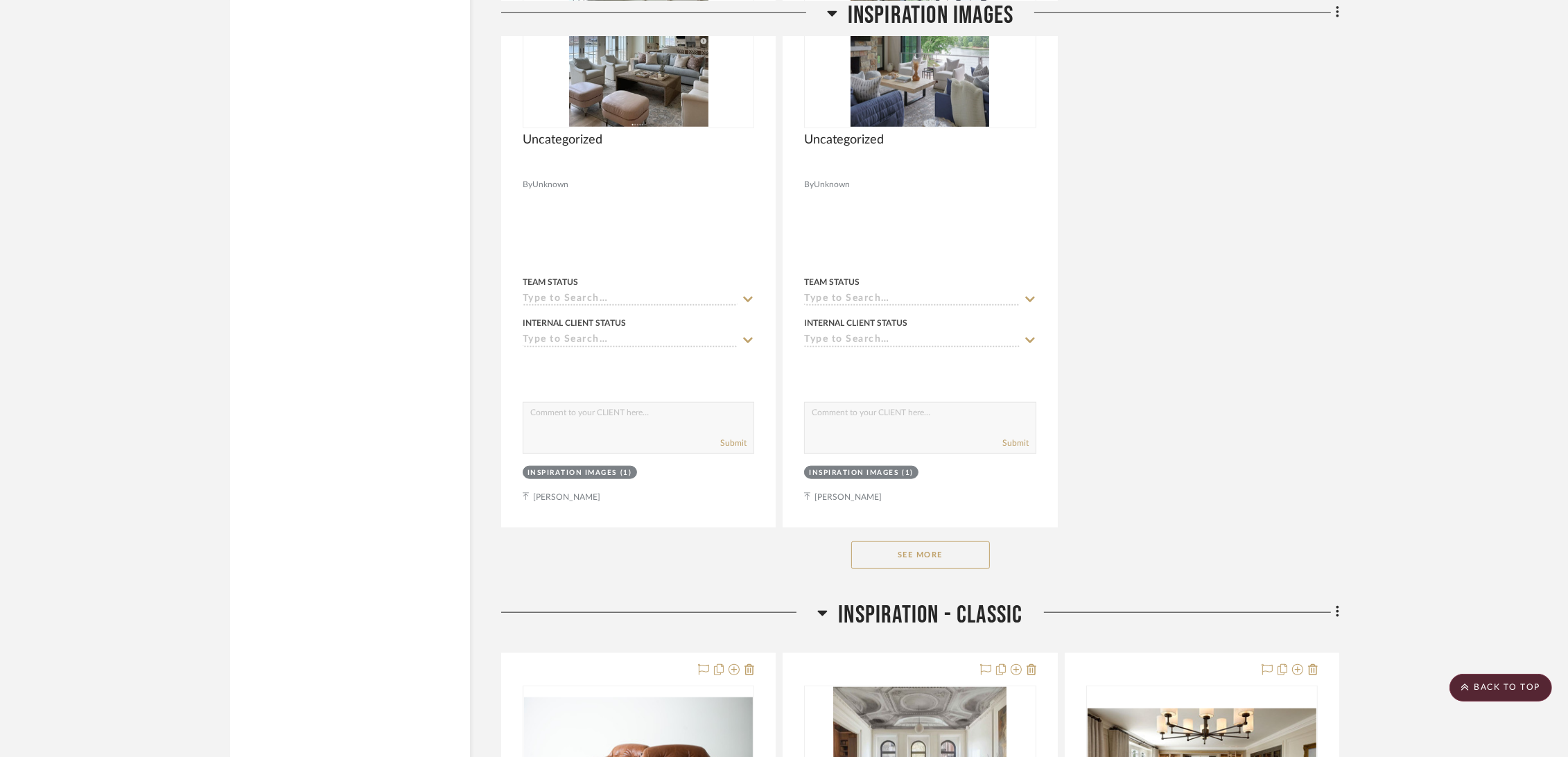
scroll to position [1849, 0]
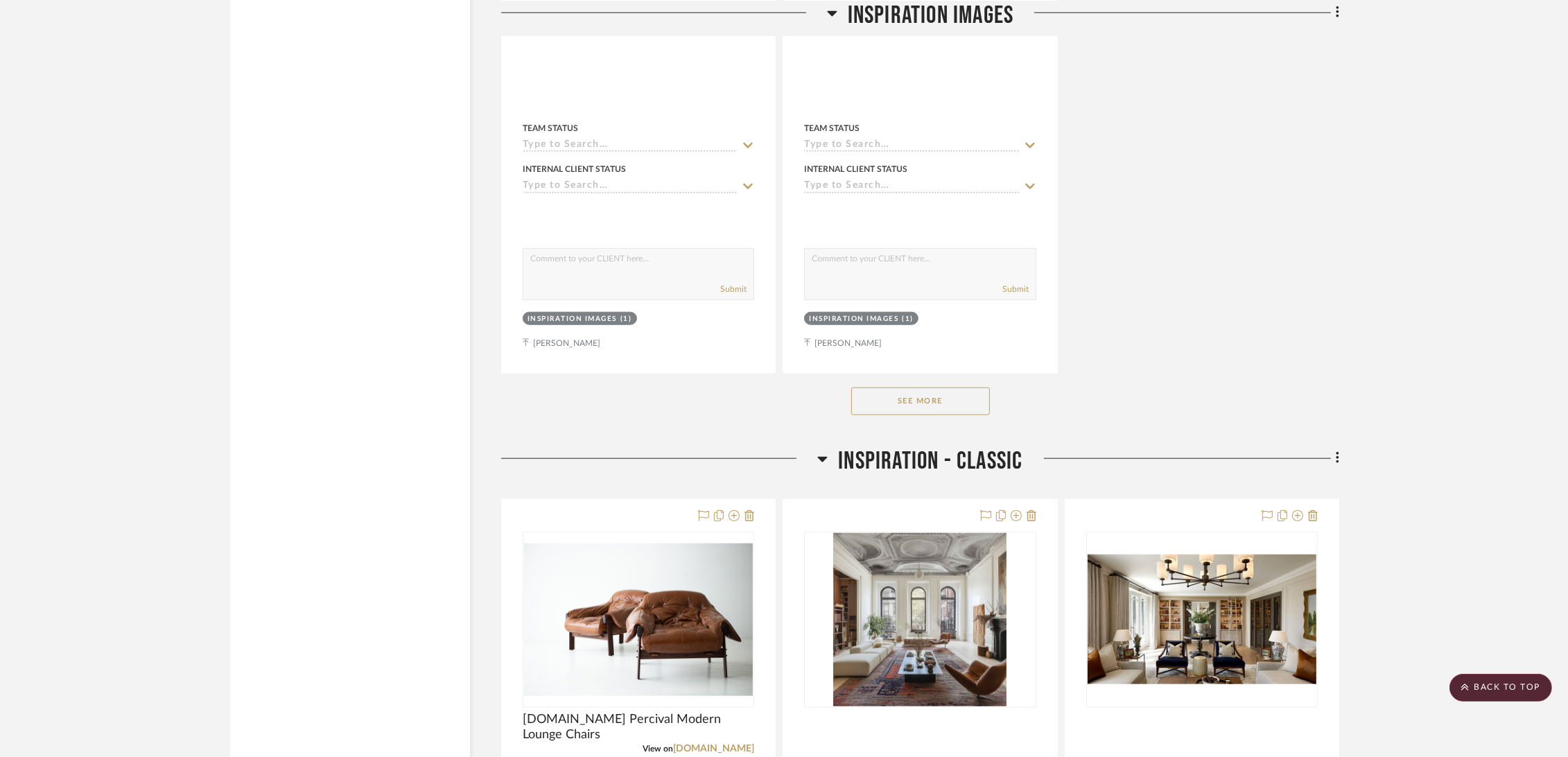
click at [932, 384] on div "See More" at bounding box center [920, 401] width 838 height 55
click at [928, 397] on button "See More" at bounding box center [921, 402] width 139 height 28
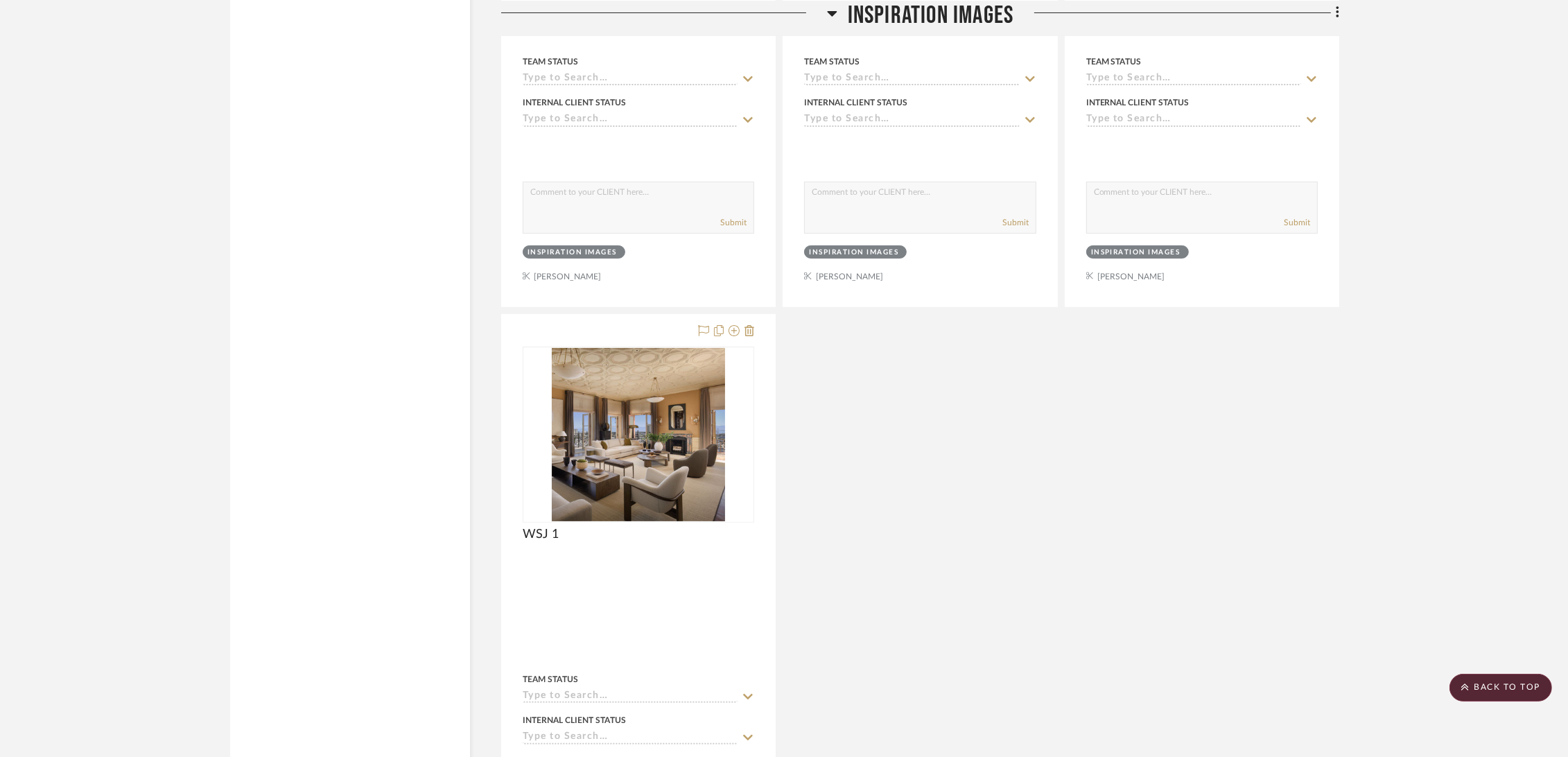
scroll to position [7551, 0]
